Goal: Navigation & Orientation: Go to known website

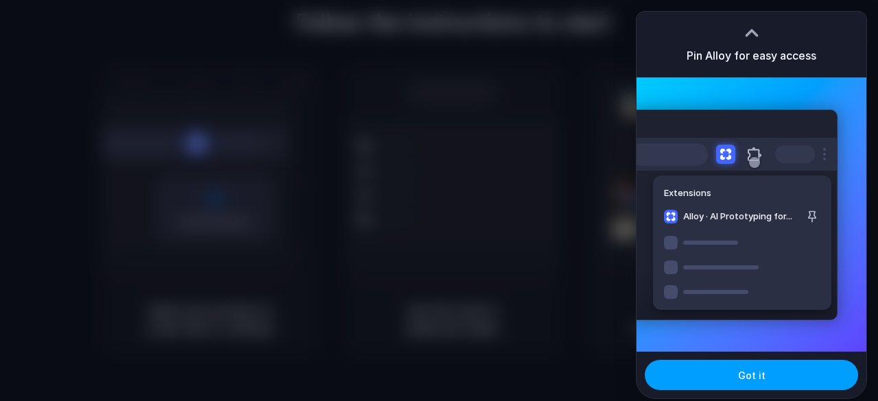
click at [702, 374] on button "Got it" at bounding box center [751, 375] width 213 height 30
